Goal: Information Seeking & Learning: Find contact information

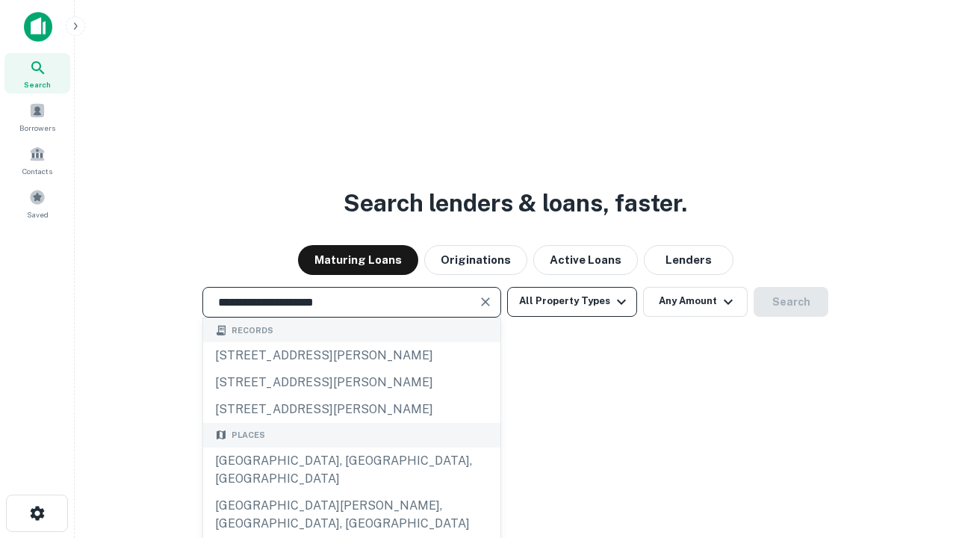
click at [351, 492] on div "Santa Monica, CA, USA" at bounding box center [351, 469] width 297 height 45
click at [572, 301] on button "All Property Types" at bounding box center [572, 302] width 130 height 30
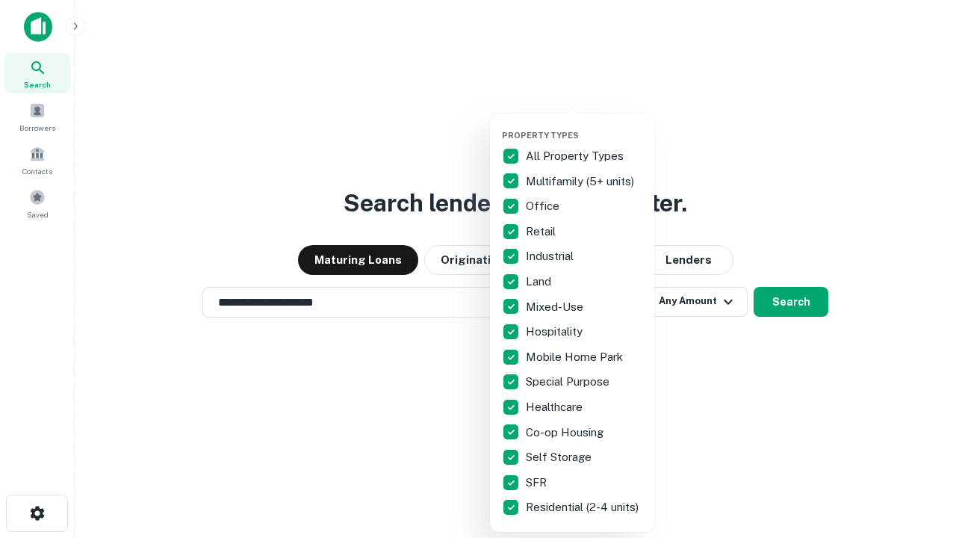
type input "**********"
click at [584, 125] on button "button" at bounding box center [584, 125] width 164 height 1
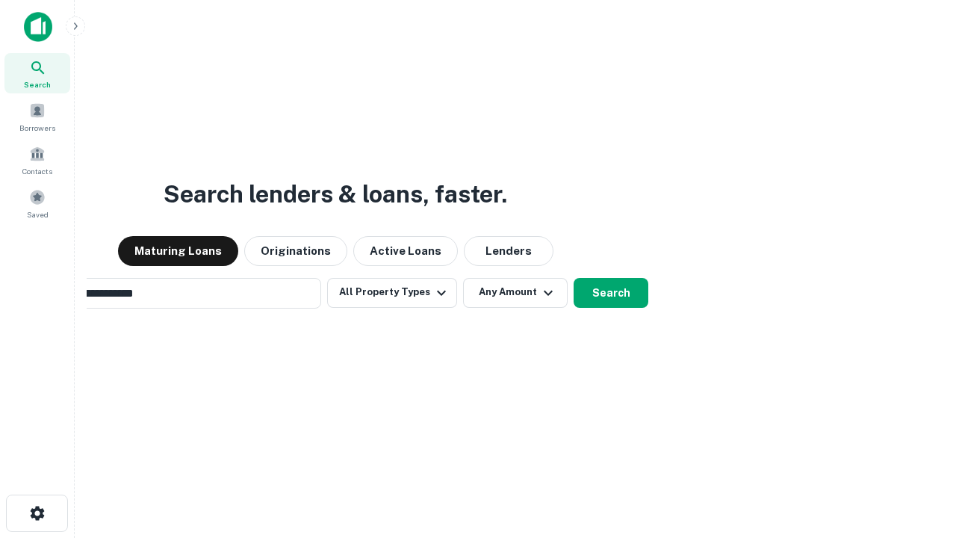
scroll to position [23, 0]
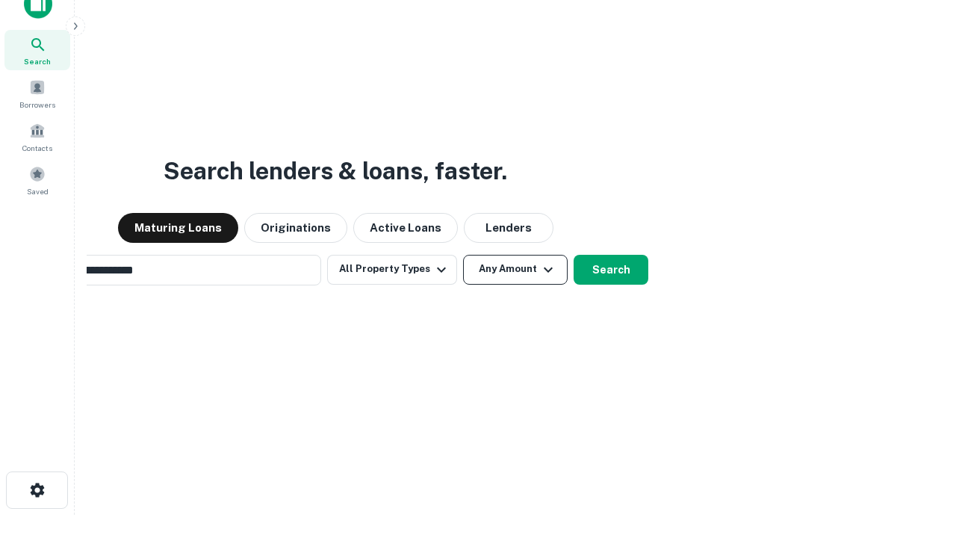
click at [463, 255] on button "Any Amount" at bounding box center [515, 270] width 105 height 30
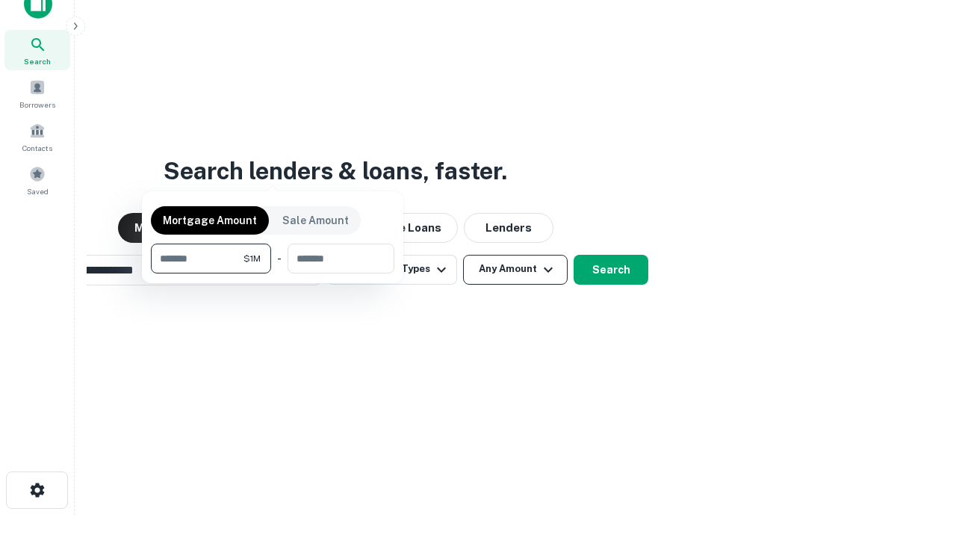
scroll to position [24, 0]
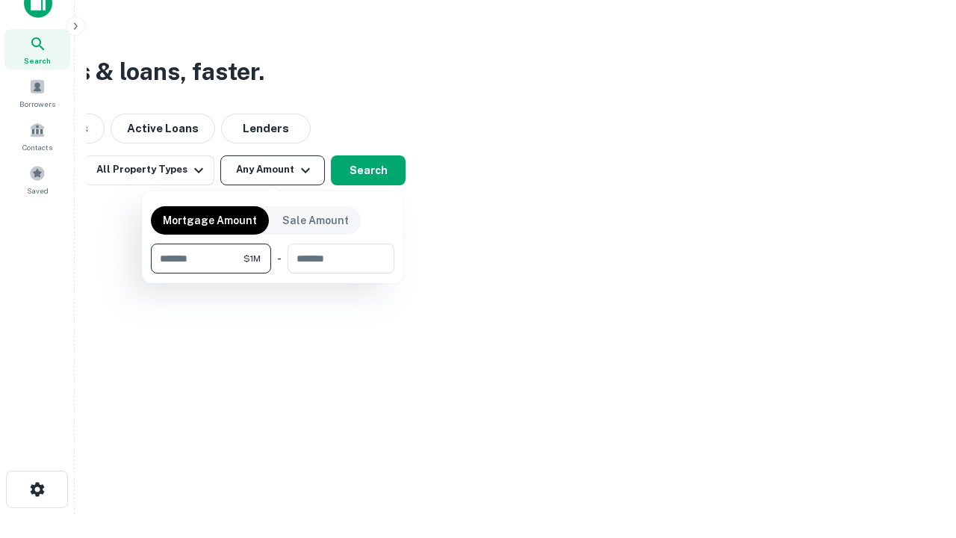
type input "*******"
click at [273, 273] on button "button" at bounding box center [272, 273] width 243 height 1
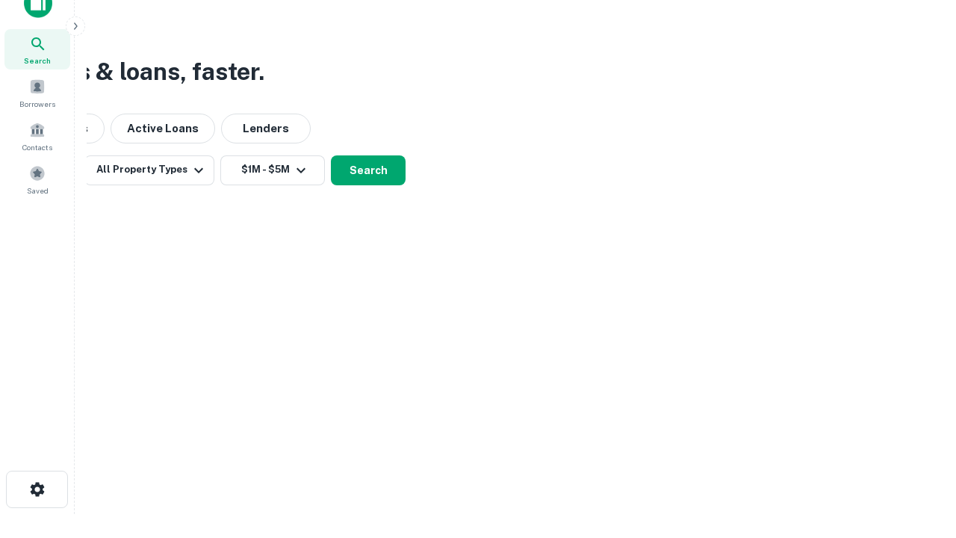
scroll to position [9, 276]
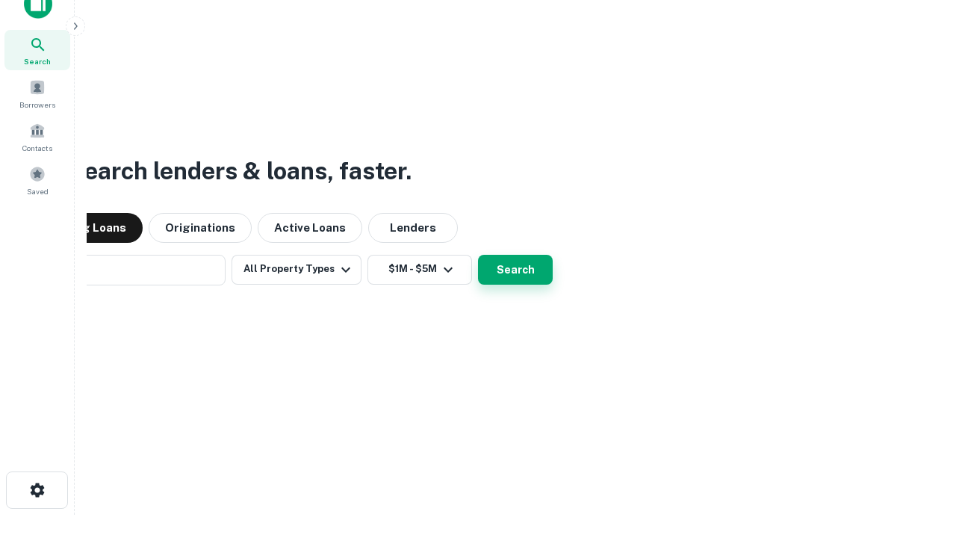
click at [478, 255] on button "Search" at bounding box center [515, 270] width 75 height 30
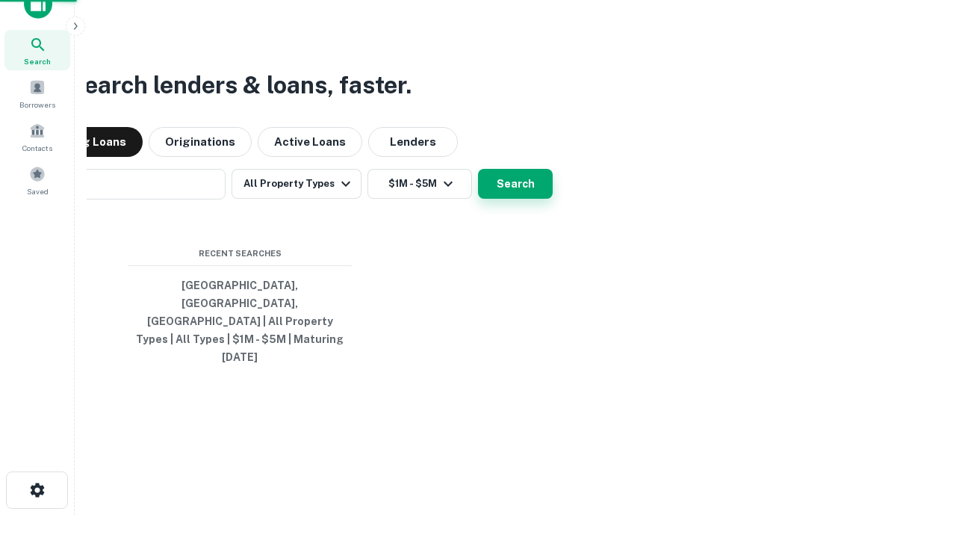
scroll to position [40, 423]
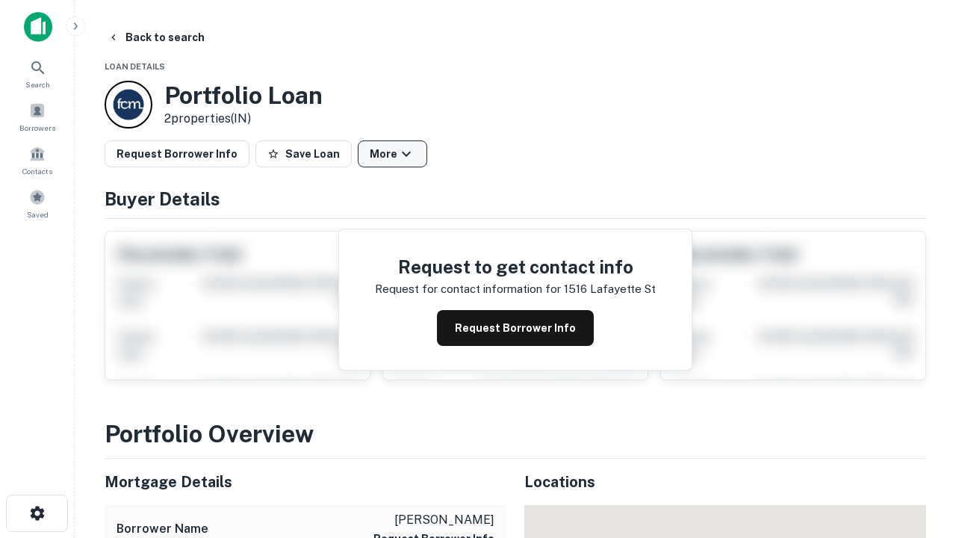
click at [392, 154] on button "More" at bounding box center [392, 153] width 69 height 27
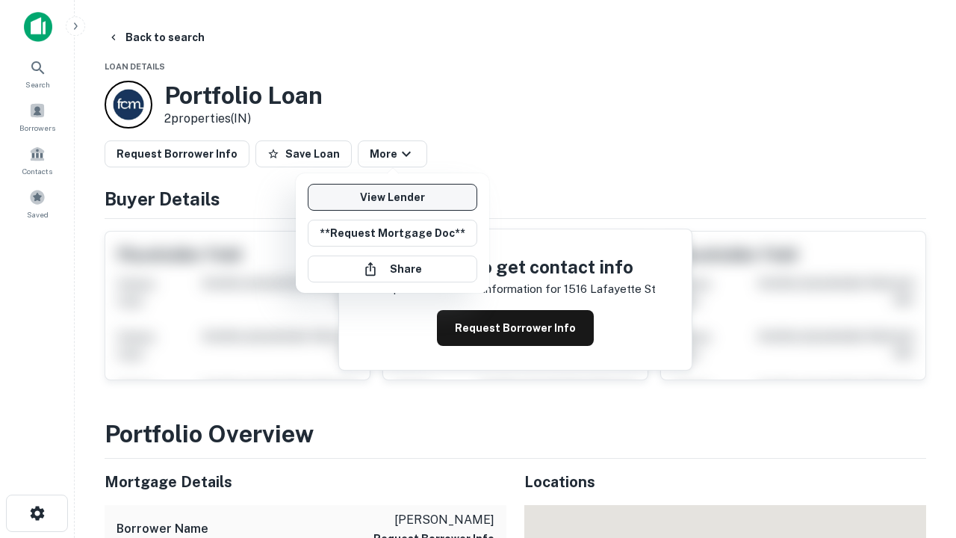
click at [392, 197] on link "View Lender" at bounding box center [392, 197] width 169 height 27
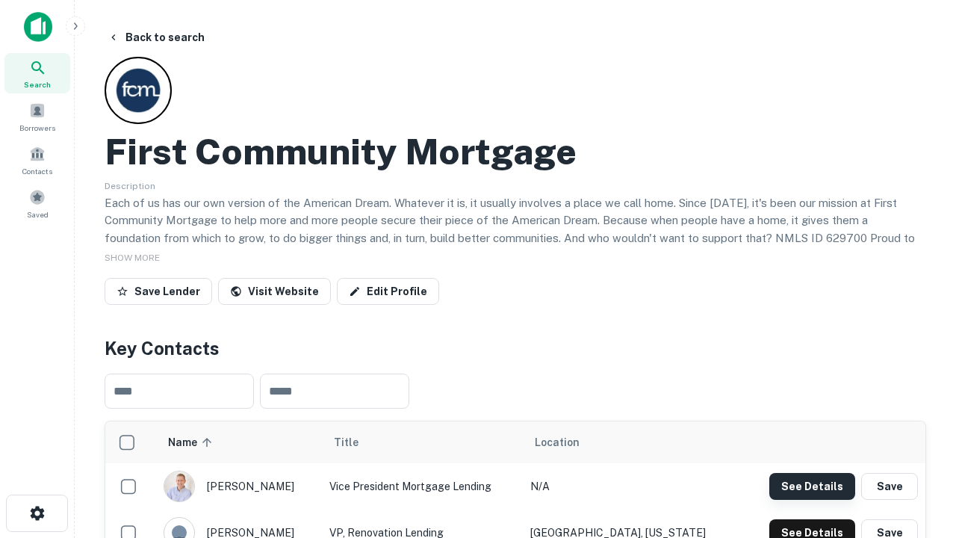
click at [812, 485] on button "See Details" at bounding box center [812, 486] width 86 height 27
